Goal: Task Accomplishment & Management: Use online tool/utility

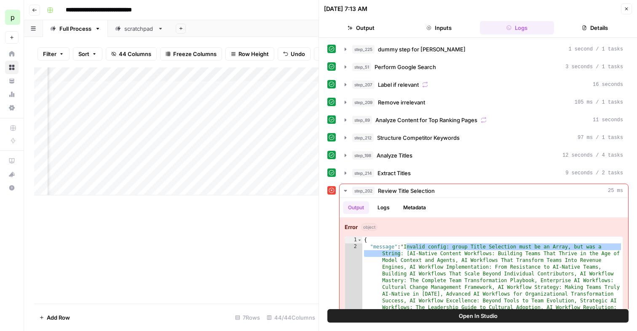
scroll to position [31, 0]
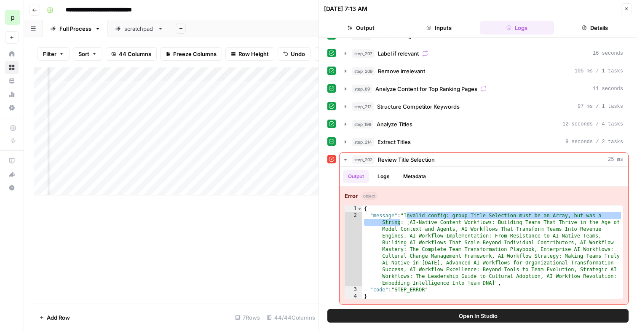
click at [626, 8] on icon "button" at bounding box center [626, 9] width 3 height 3
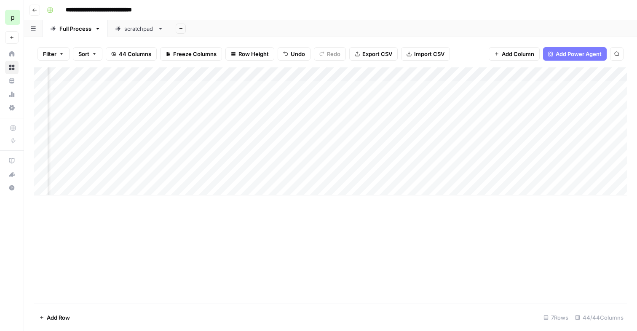
click at [268, 75] on div "Add Column" at bounding box center [330, 131] width 593 height 128
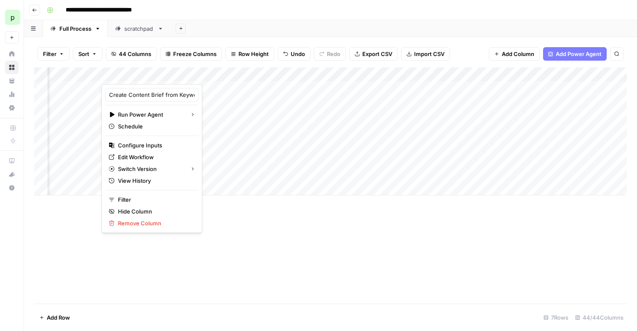
click at [226, 234] on div "Add Column" at bounding box center [330, 185] width 593 height 236
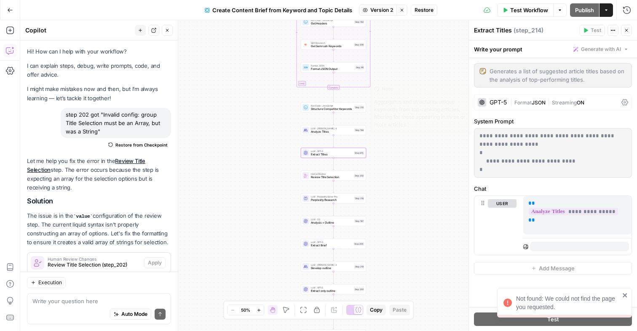
scroll to position [115, 0]
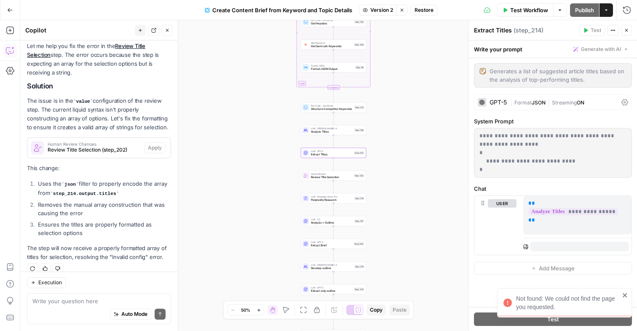
click at [625, 293] on icon "close" at bounding box center [625, 295] width 6 height 7
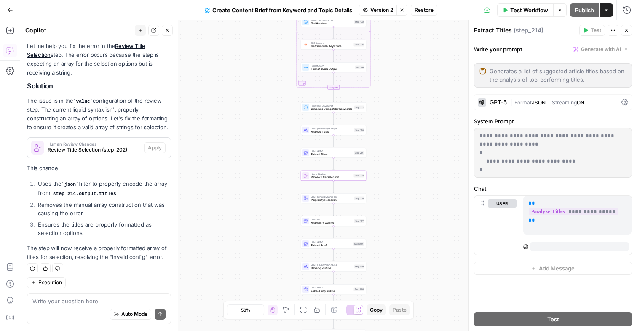
click at [96, 142] on span "Human Review Changes" at bounding box center [94, 144] width 93 height 4
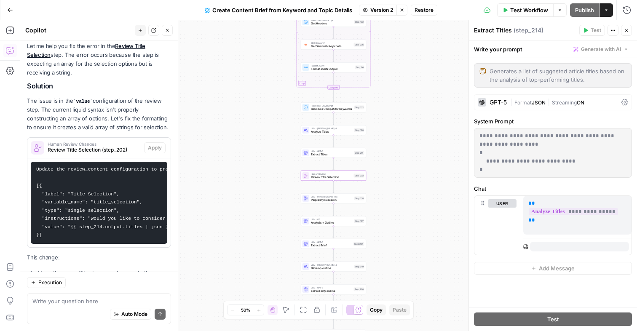
scroll to position [204, 0]
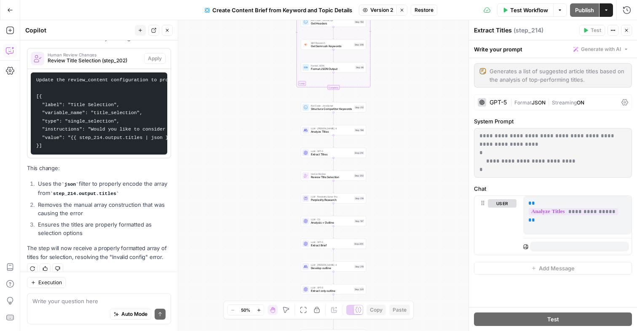
click at [550, 219] on div "**********" at bounding box center [577, 215] width 108 height 39
click at [539, 215] on p "**********" at bounding box center [577, 207] width 98 height 17
click at [424, 8] on span "Restore" at bounding box center [424, 10] width 19 height 8
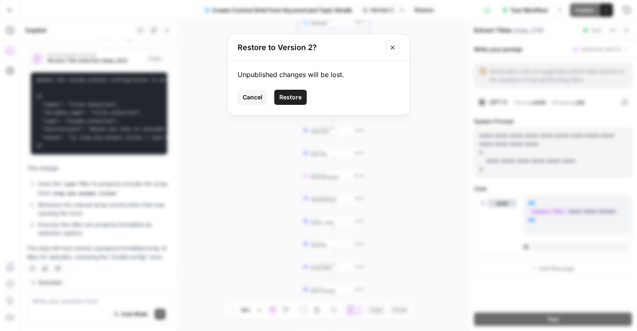
click at [389, 46] on button "Close modal" at bounding box center [392, 47] width 13 height 13
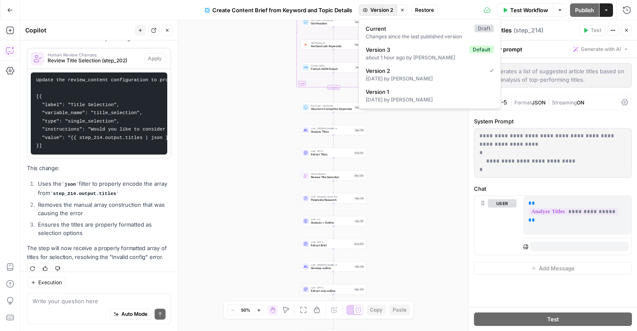
click at [386, 13] on span "Version 2" at bounding box center [381, 10] width 23 height 8
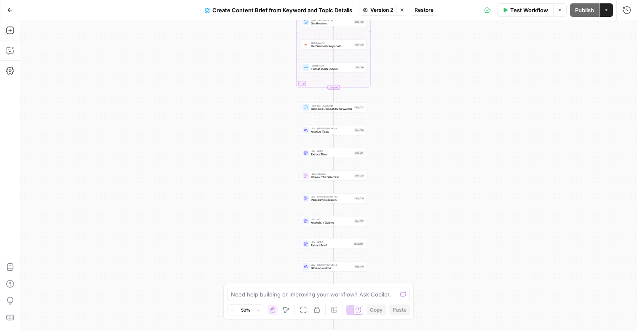
click at [426, 9] on span "Restore" at bounding box center [424, 10] width 19 height 8
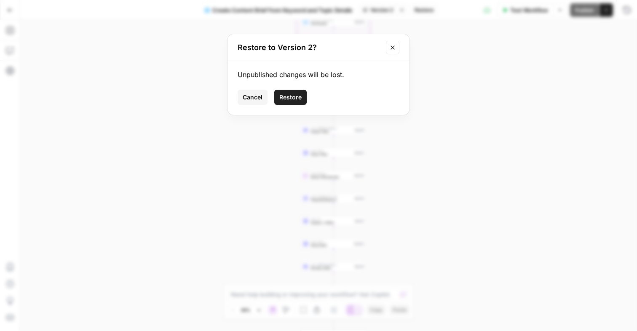
click at [295, 91] on button "Restore" at bounding box center [290, 97] width 32 height 15
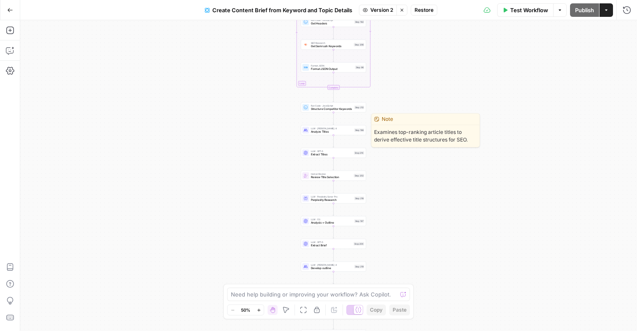
click at [350, 125] on div "LLM · Claude Sonnet 4 Analyze Titles Step 198" at bounding box center [333, 130] width 65 height 10
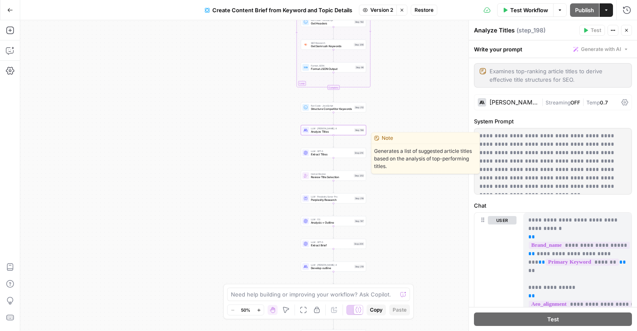
click at [329, 149] on div "LLM · GPT-5 Extract Titles Step 214" at bounding box center [333, 153] width 65 height 10
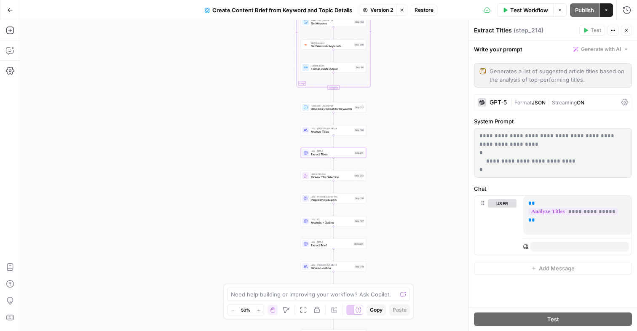
click at [426, 11] on span "Restore" at bounding box center [424, 10] width 19 height 8
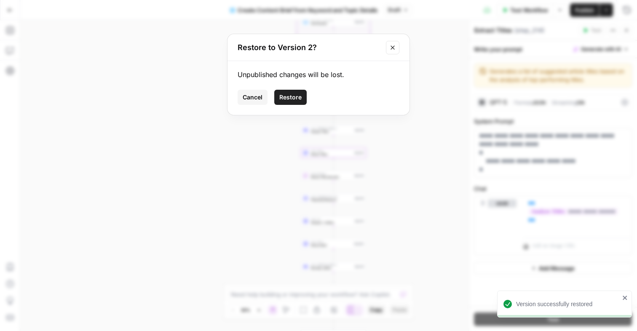
click at [390, 51] on icon "Close modal" at bounding box center [392, 47] width 7 height 7
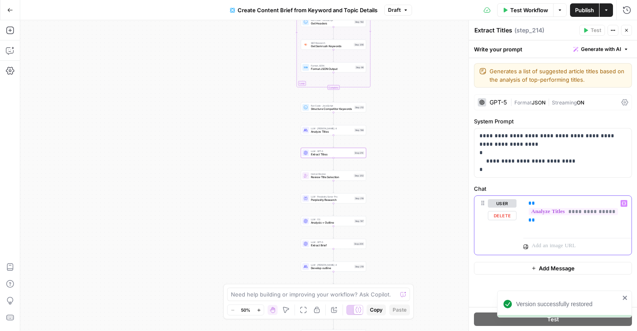
click at [539, 213] on p "**********" at bounding box center [577, 207] width 98 height 17
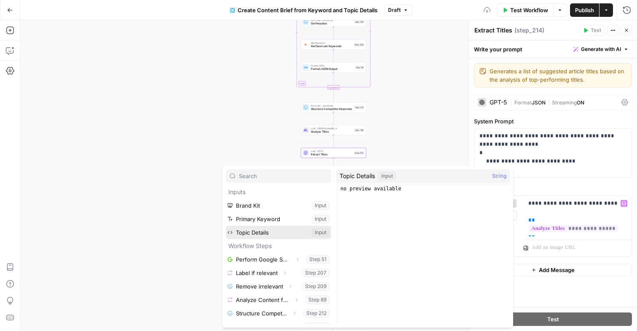
click at [254, 234] on button "Select variable Topic Details" at bounding box center [278, 232] width 105 height 13
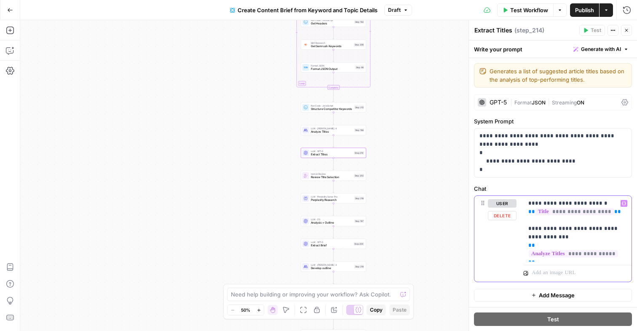
click at [538, 255] on p "**********" at bounding box center [577, 228] width 98 height 59
click at [405, 77] on div "Workflow Set Inputs Inputs Google Search Perform Google Search Step 51 Loop Ite…" at bounding box center [328, 175] width 617 height 311
click at [335, 108] on span "Structure Competitor Keywords" at bounding box center [332, 109] width 42 height 4
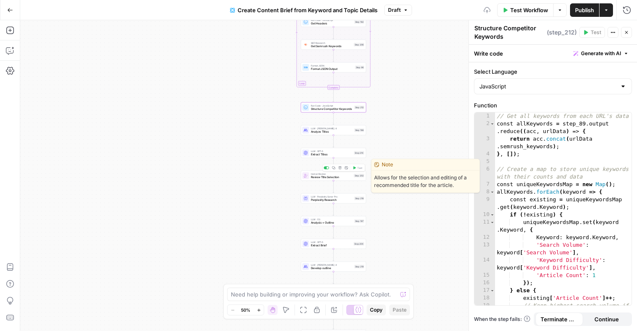
click at [326, 177] on span "Review Title Selection" at bounding box center [331, 177] width 41 height 4
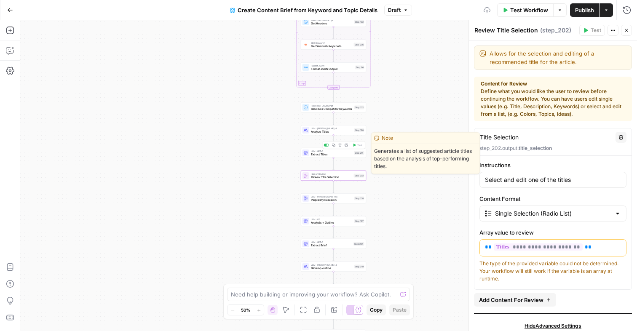
click at [317, 154] on span "Extract Titles" at bounding box center [332, 155] width 42 height 4
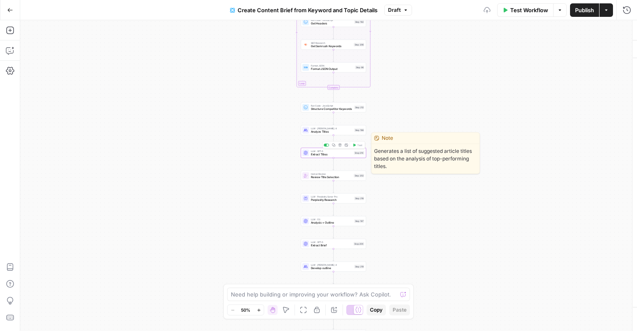
type textarea "Extract Titles"
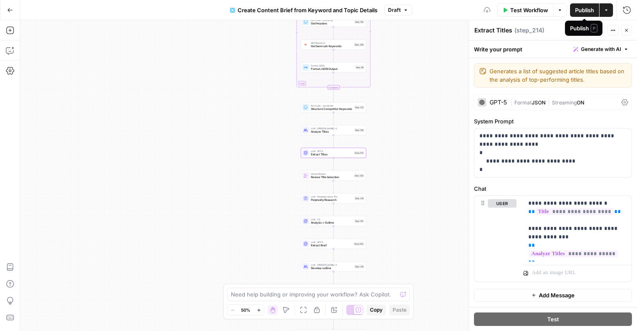
click at [582, 10] on span "Publish" at bounding box center [584, 10] width 19 height 8
click at [608, 8] on icon "button" at bounding box center [606, 10] width 5 height 5
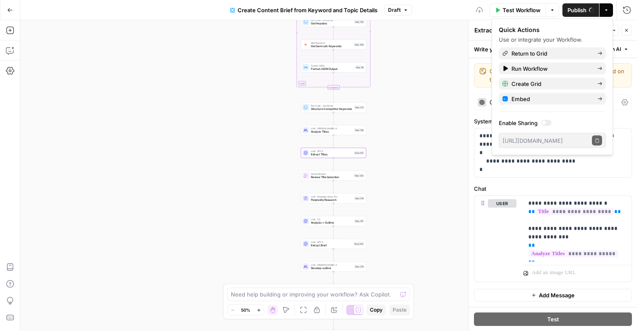
click at [420, 56] on div "Workflow Set Inputs Inputs Google Search Perform Google Search Step 51 Loop Ite…" at bounding box center [328, 175] width 617 height 311
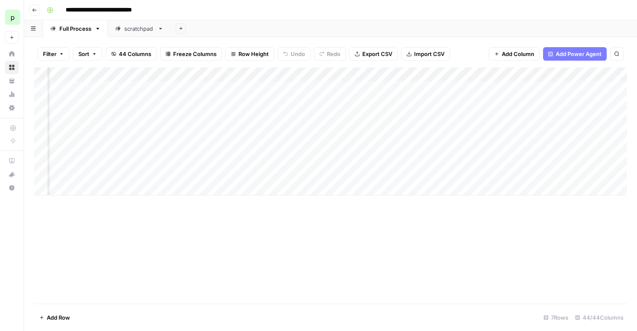
scroll to position [0, 680]
click at [370, 97] on div "Add Column" at bounding box center [330, 131] width 593 height 128
click at [435, 75] on div "Add Column" at bounding box center [330, 131] width 593 height 128
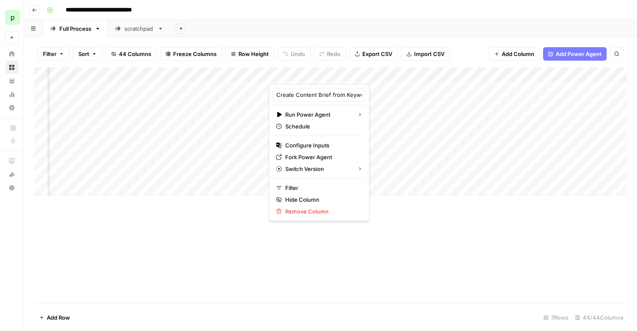
click at [406, 226] on div "Add Column" at bounding box center [330, 185] width 593 height 236
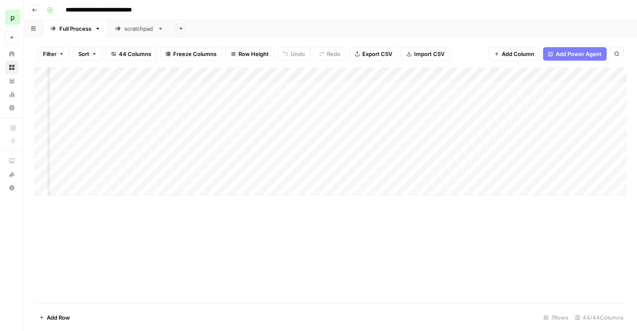
click at [96, 31] on icon "button" at bounding box center [98, 29] width 6 height 6
click at [113, 54] on span "Duplicate Sheet" at bounding box center [131, 56] width 40 height 8
click at [236, 24] on div "Add Sheet" at bounding box center [404, 28] width 466 height 17
click at [100, 28] on icon "button" at bounding box center [98, 29] width 6 height 6
click at [113, 56] on span "Duplicate Sheet" at bounding box center [131, 56] width 40 height 8
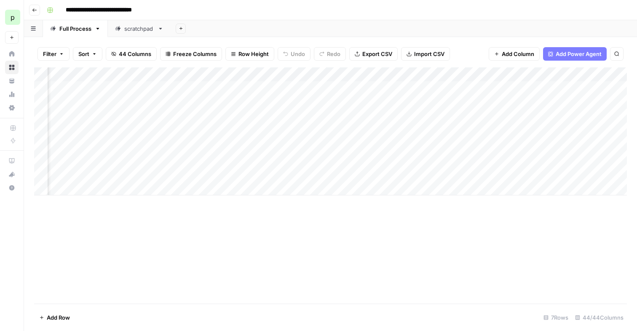
click at [143, 32] on div "scratchpad" at bounding box center [139, 28] width 30 height 8
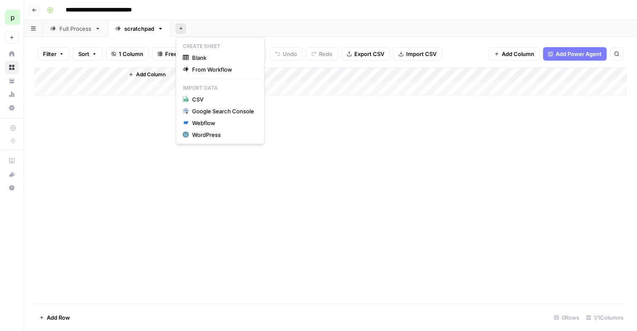
click at [182, 29] on icon "button" at bounding box center [181, 28] width 5 height 5
click at [224, 29] on div "Add Sheet" at bounding box center [404, 28] width 466 height 17
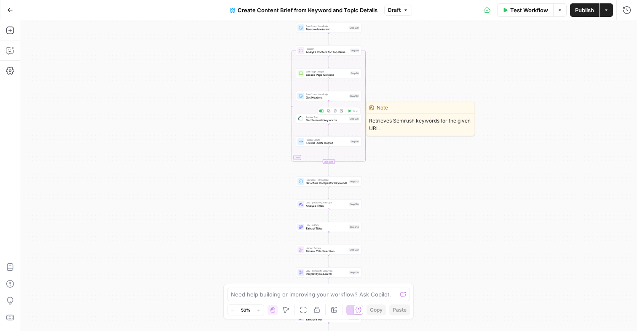
click at [315, 118] on span "Get Semrush Keywords" at bounding box center [326, 120] width 41 height 4
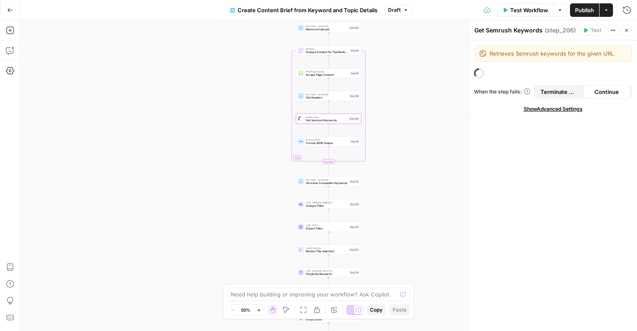
click at [393, 16] on div "Create Content Brief from Keyword and Topic Details Draft" at bounding box center [318, 9] width 187 height 13
click at [400, 9] on span "Draft" at bounding box center [394, 10] width 13 height 8
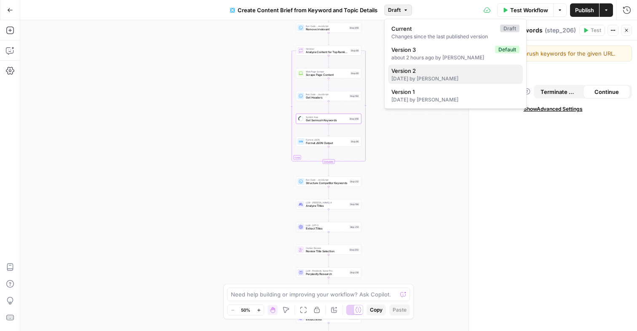
click at [414, 74] on span "Version 2" at bounding box center [453, 71] width 125 height 8
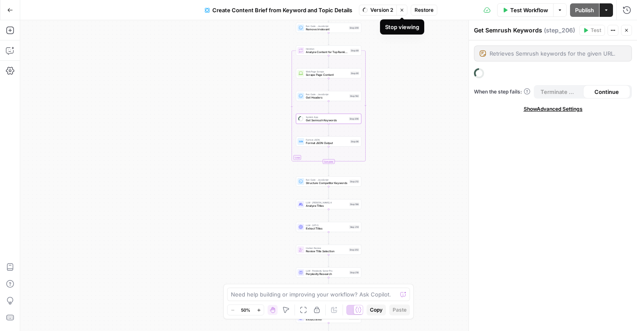
click at [401, 10] on icon "button" at bounding box center [401, 10] width 5 height 5
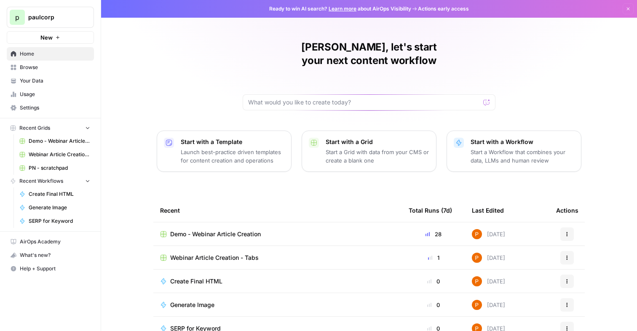
click at [211, 230] on span "Demo - Webinar Article Creation" at bounding box center [215, 234] width 91 height 8
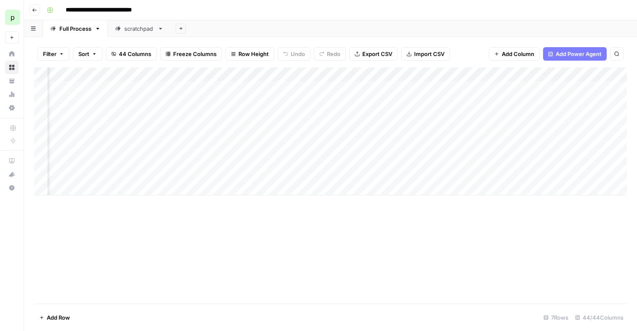
scroll to position [0, 812]
click at [300, 73] on div "Add Column" at bounding box center [330, 131] width 593 height 128
click at [305, 198] on div "Add Column" at bounding box center [330, 185] width 593 height 236
click at [311, 102] on div "Add Column" at bounding box center [330, 131] width 593 height 128
click at [313, 118] on div "Add Column" at bounding box center [330, 131] width 593 height 128
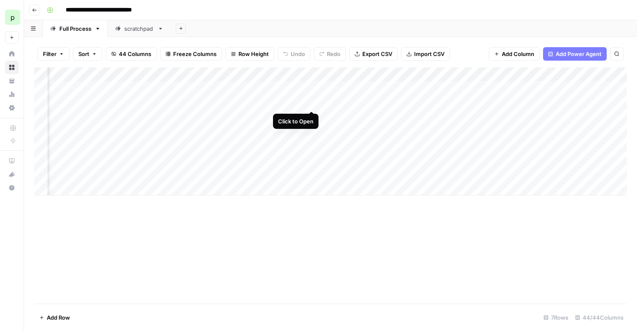
click at [312, 103] on div "Add Column" at bounding box center [330, 131] width 593 height 128
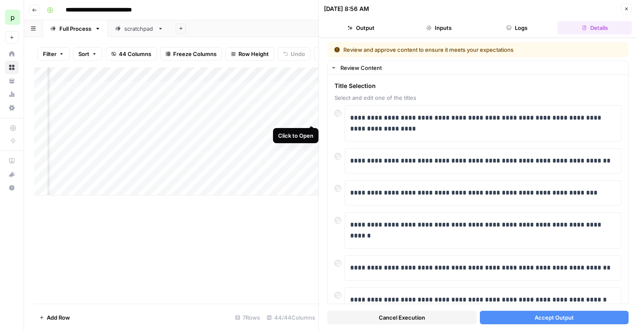
click at [309, 117] on div "Add Column" at bounding box center [176, 131] width 284 height 128
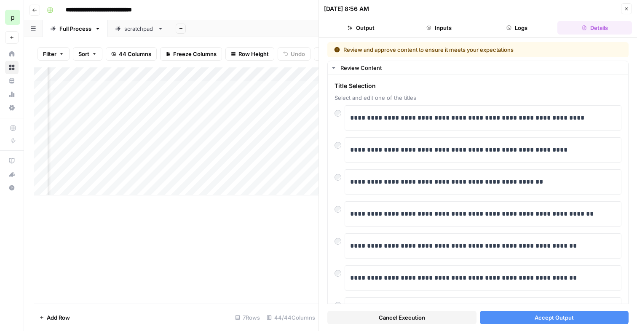
scroll to position [0, 459]
click at [627, 10] on icon "button" at bounding box center [626, 8] width 5 height 5
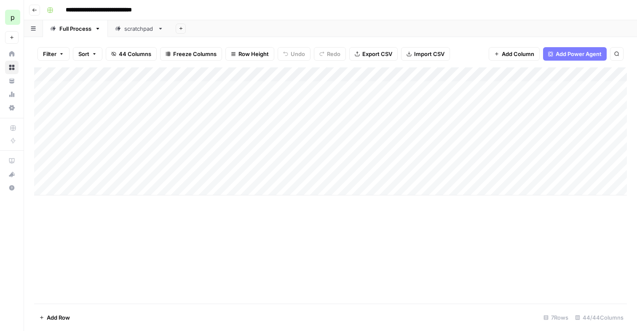
click at [113, 121] on div "Add Column" at bounding box center [330, 131] width 593 height 128
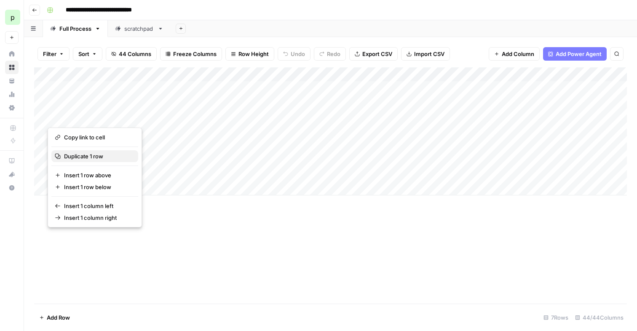
click at [102, 153] on span "Duplicate 1 row" at bounding box center [97, 156] width 67 height 8
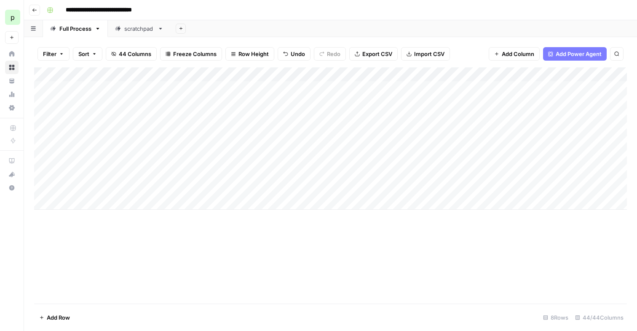
click at [77, 185] on div "Add Column" at bounding box center [330, 138] width 593 height 142
click at [37, 188] on div "Add Column" at bounding box center [330, 138] width 593 height 142
click at [42, 189] on div "Add Column" at bounding box center [330, 138] width 593 height 142
click at [42, 176] on div "Add Column" at bounding box center [330, 138] width 593 height 142
click at [42, 159] on div "Add Column" at bounding box center [330, 138] width 593 height 142
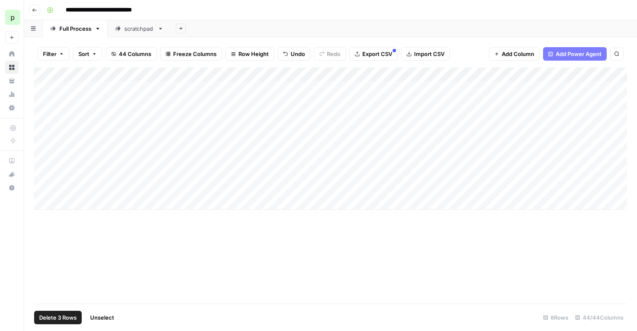
click at [58, 317] on span "Delete 3 Rows" at bounding box center [58, 318] width 38 height 8
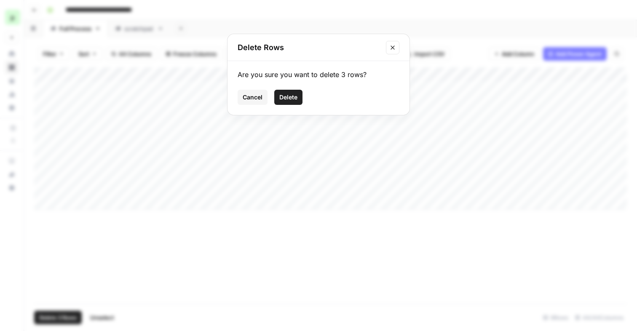
click at [287, 96] on span "Delete" at bounding box center [288, 97] width 18 height 8
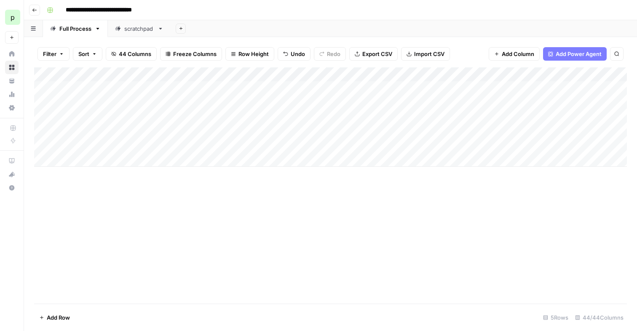
click at [335, 130] on div "Add Column" at bounding box center [330, 116] width 593 height 99
click at [43, 99] on div "Add Column" at bounding box center [330, 116] width 593 height 99
click at [36, 103] on div "Add Column" at bounding box center [330, 116] width 593 height 99
drag, startPoint x: 35, startPoint y: 102, endPoint x: 46, endPoint y: 105, distance: 11.9
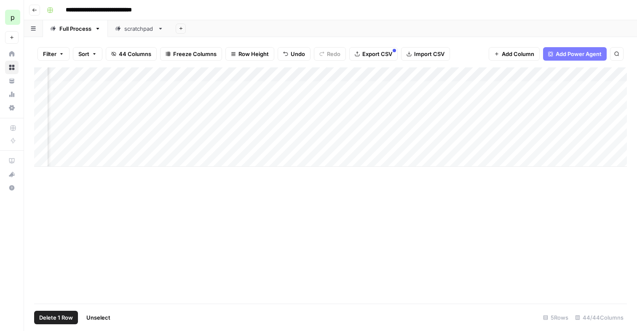
click at [46, 105] on div "Add Column" at bounding box center [330, 116] width 593 height 99
click at [42, 104] on div "Add Column" at bounding box center [330, 116] width 593 height 99
click at [435, 103] on div "Add Column" at bounding box center [330, 116] width 593 height 99
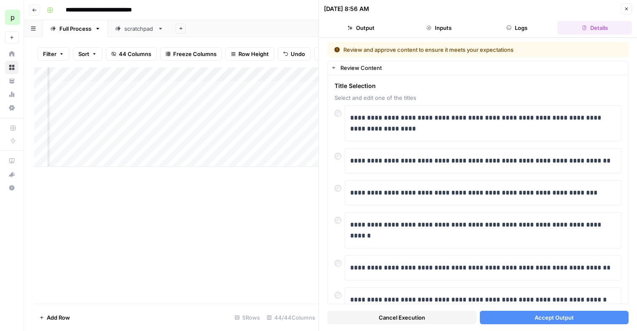
click at [509, 316] on button "Accept Output" at bounding box center [554, 317] width 149 height 13
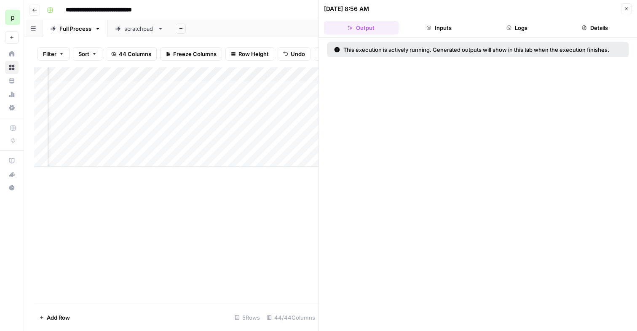
scroll to position [0, 1528]
click at [627, 8] on icon "button" at bounding box center [626, 9] width 3 height 3
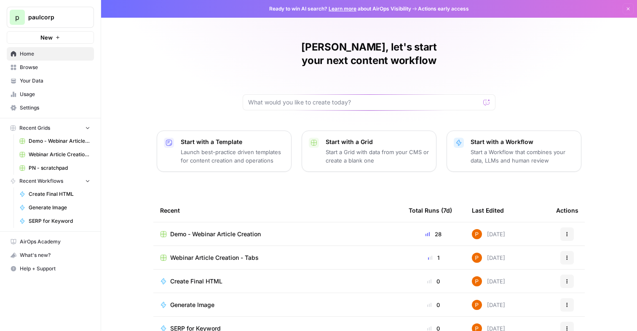
click at [47, 144] on span "Demo - Webinar Article Creation" at bounding box center [60, 141] width 62 height 8
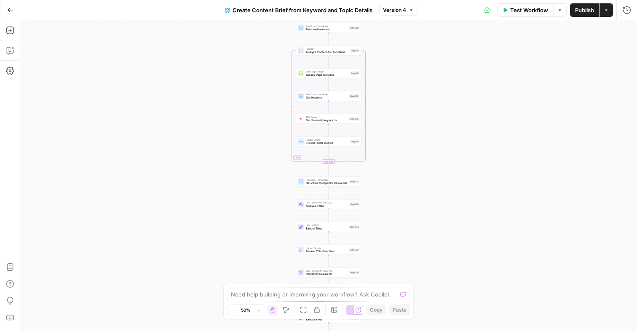
click at [388, 8] on span "Version 4" at bounding box center [394, 10] width 23 height 8
click at [391, 273] on div "Workflow Set Inputs Inputs Google Search Perform Google Search Step 51 Loop Ite…" at bounding box center [328, 175] width 617 height 311
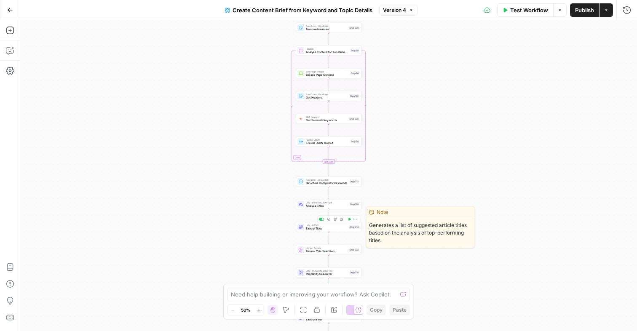
click at [315, 227] on span "Extract Titles" at bounding box center [327, 229] width 42 height 4
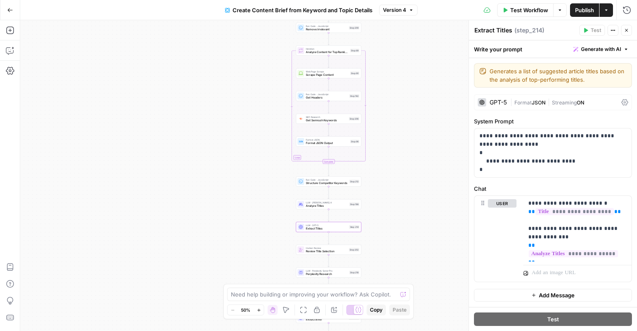
click at [424, 139] on div "Workflow Set Inputs Inputs Google Search Perform Google Search Step 51 Loop Ite…" at bounding box center [328, 175] width 617 height 311
click at [405, 11] on span "Version 4" at bounding box center [394, 10] width 23 height 8
